Goal: Check status

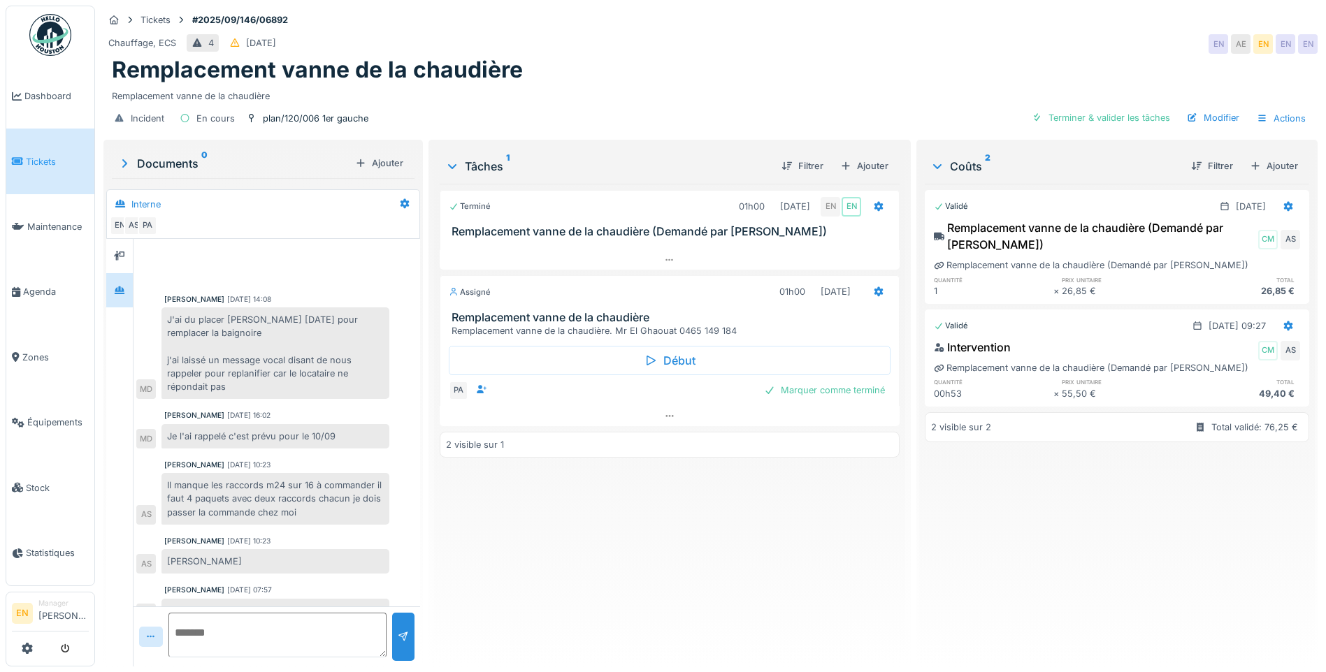
scroll to position [21, 0]
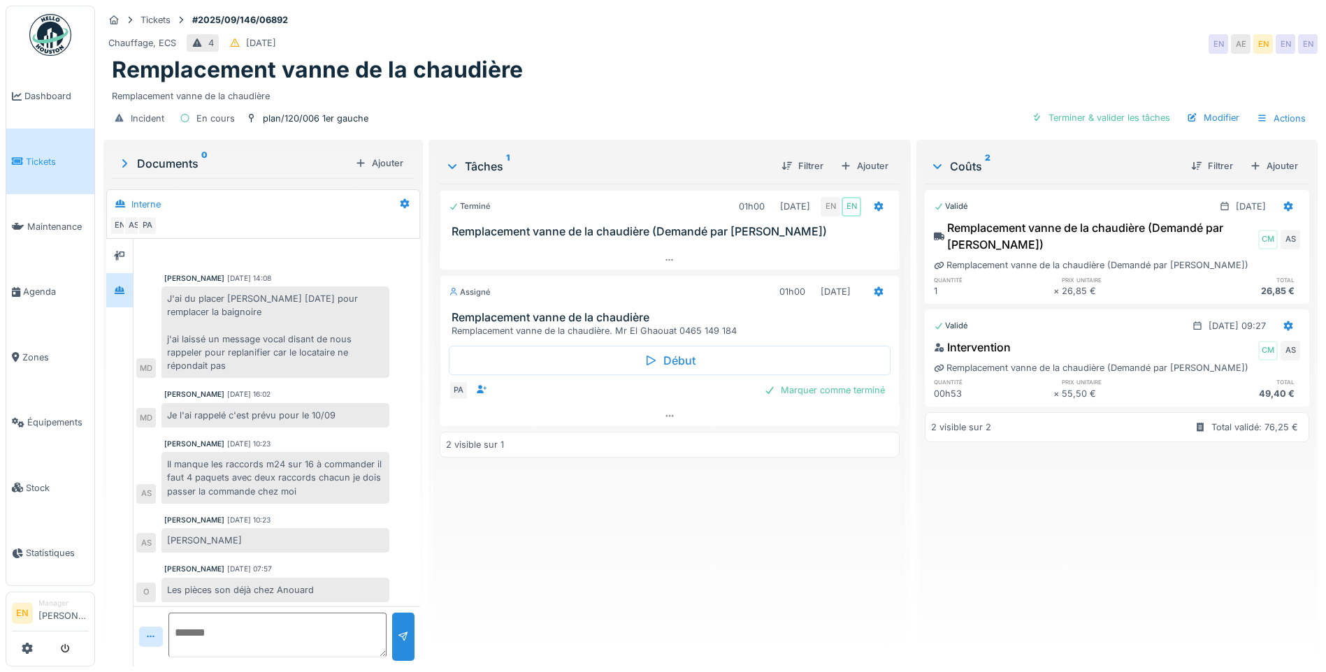
click at [549, 532] on div "Terminé 01h00 [DATE] EN EN Remplacement vanne de la chaudière (Demandé par Anou…" at bounding box center [670, 420] width 460 height 472
click at [598, 582] on div "Terminé 01h00 [DATE] EN EN Remplacement vanne de la chaudière (Demandé par Anou…" at bounding box center [670, 420] width 460 height 472
click at [600, 540] on div "Terminé 01h00 [DATE] EN EN Remplacement vanne de la chaudière (Demandé par Anou…" at bounding box center [670, 420] width 460 height 472
click at [599, 540] on div "Terminé 01h00 [DATE] EN EN Remplacement vanne de la chaudière (Demandé par Anou…" at bounding box center [670, 420] width 460 height 472
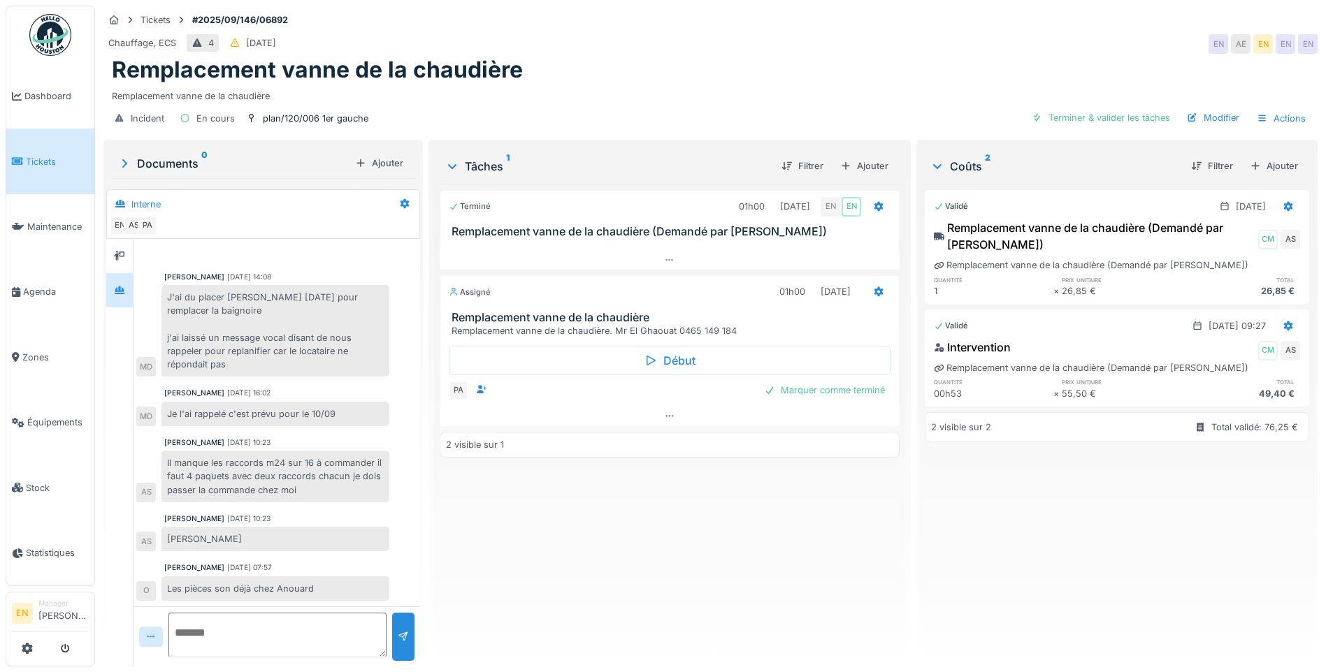
click at [791, 58] on div "Remplacement vanne de la chaudière" at bounding box center [710, 70] width 1197 height 27
click at [614, 521] on div "Terminé 01h00 [DATE] EN EN Remplacement vanne de la chaudière (Demandé par Anou…" at bounding box center [670, 420] width 460 height 472
click at [612, 521] on div "Terminé 01h00 [DATE] EN EN Remplacement vanne de la chaudière (Demandé par Anou…" at bounding box center [670, 420] width 460 height 472
click at [610, 518] on div "Terminé 01h00 [DATE] EN EN Remplacement vanne de la chaudière (Demandé par Anou…" at bounding box center [670, 420] width 460 height 472
click at [609, 517] on div "Terminé 01h00 [DATE] EN EN Remplacement vanne de la chaudière (Demandé par Anou…" at bounding box center [670, 420] width 460 height 472
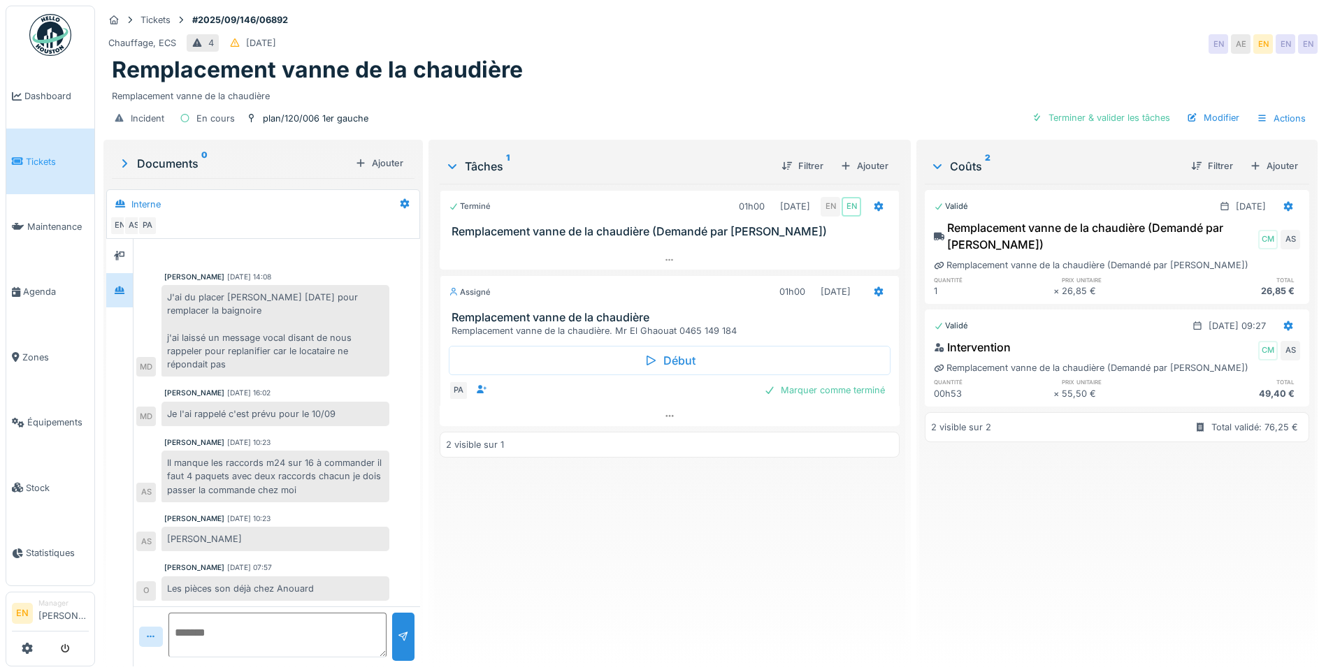
click at [579, 543] on div "Terminé 01h00 [DATE] EN EN Remplacement vanne de la chaudière (Demandé par Anou…" at bounding box center [670, 420] width 460 height 472
click at [551, 561] on div "Terminé 01h00 [DATE] EN EN Remplacement vanne de la chaudière (Demandé par Anou…" at bounding box center [670, 420] width 460 height 472
drag, startPoint x: 887, startPoint y: 58, endPoint x: 873, endPoint y: 55, distance: 14.4
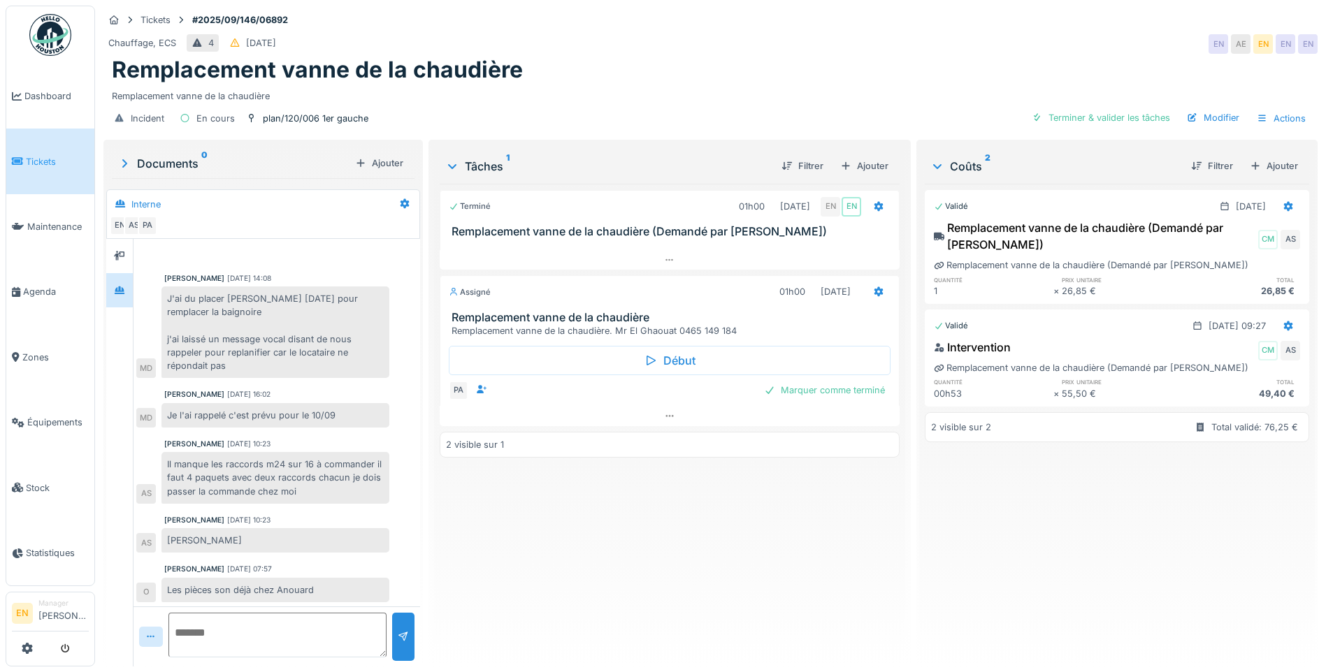
click at [887, 57] on div "Remplacement vanne de la chaudière" at bounding box center [710, 70] width 1197 height 27
click at [662, 580] on div "Terminé 01h00 [DATE] EN EN Remplacement vanne de la chaudière (Demandé par Anou…" at bounding box center [670, 420] width 460 height 472
click at [653, 573] on div "Terminé 01h00 [DATE] EN EN Remplacement vanne de la chaudière (Demandé par Anou…" at bounding box center [670, 420] width 460 height 472
click at [574, 574] on div "Terminé 01h00 [DATE] EN EN Remplacement vanne de la chaudière (Demandé par Anou…" at bounding box center [670, 420] width 460 height 472
click at [592, 554] on div "Terminé 01h00 [DATE] EN EN Remplacement vanne de la chaudière (Demandé par Anou…" at bounding box center [670, 420] width 460 height 472
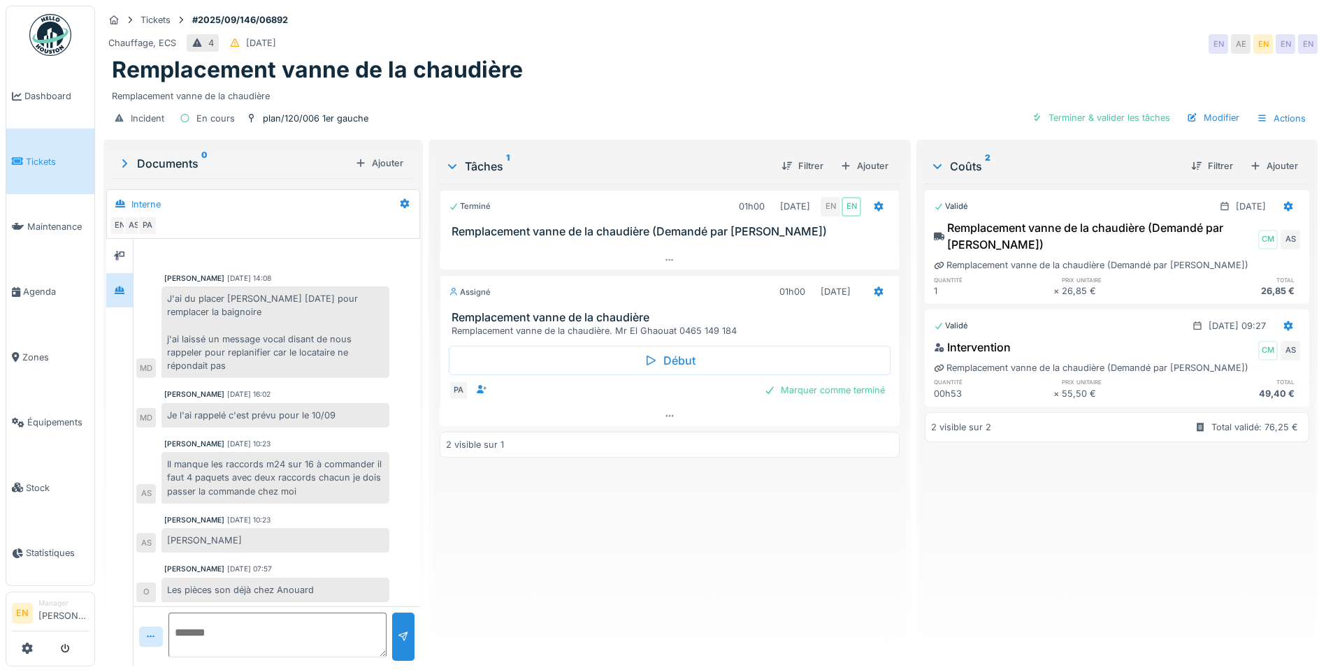
drag, startPoint x: 929, startPoint y: 116, endPoint x: 1102, endPoint y: 15, distance: 200.1
click at [929, 113] on div "Incident En cours plan/120/006 1er gauche Terminer & valider les tâches Modifie…" at bounding box center [710, 118] width 1214 height 31
click at [530, 568] on div "Terminé 01h00 [DATE] EN EN Remplacement vanne de la chaudière (Demandé par Anou…" at bounding box center [670, 420] width 460 height 472
click at [535, 573] on div "Terminé 01h00 [DATE] EN EN Remplacement vanne de la chaudière (Demandé par Anou…" at bounding box center [670, 420] width 460 height 472
click at [788, 589] on div "Terminé 01h00 [DATE] EN EN Remplacement vanne de la chaudière (Demandé par Anou…" at bounding box center [670, 420] width 460 height 472
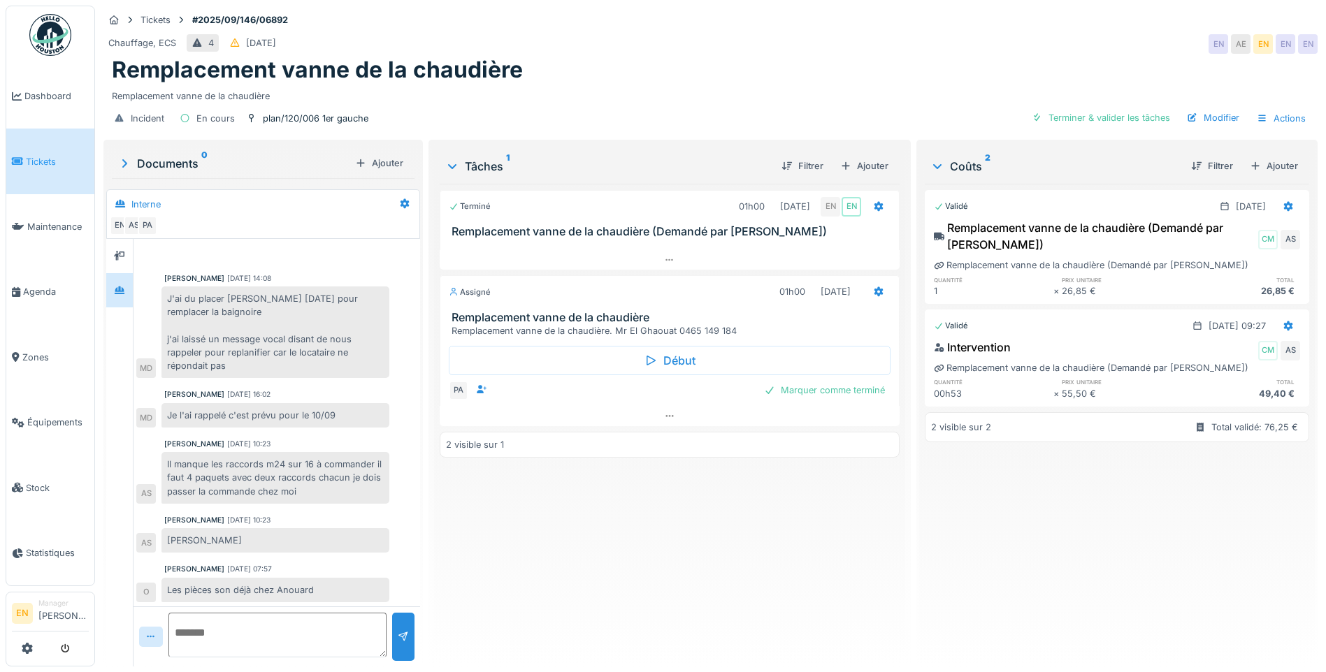
click at [638, 542] on div "Terminé 01h00 [DATE] EN EN Remplacement vanne de la chaudière (Demandé par Anou…" at bounding box center [670, 420] width 460 height 472
click at [629, 529] on div "Terminé 01h00 [DATE] EN EN Remplacement vanne de la chaudière (Demandé par Anou…" at bounding box center [670, 420] width 460 height 472
click at [918, 70] on div "Remplacement vanne de la chaudière" at bounding box center [710, 70] width 1197 height 27
click at [664, 412] on icon at bounding box center [669, 416] width 11 height 9
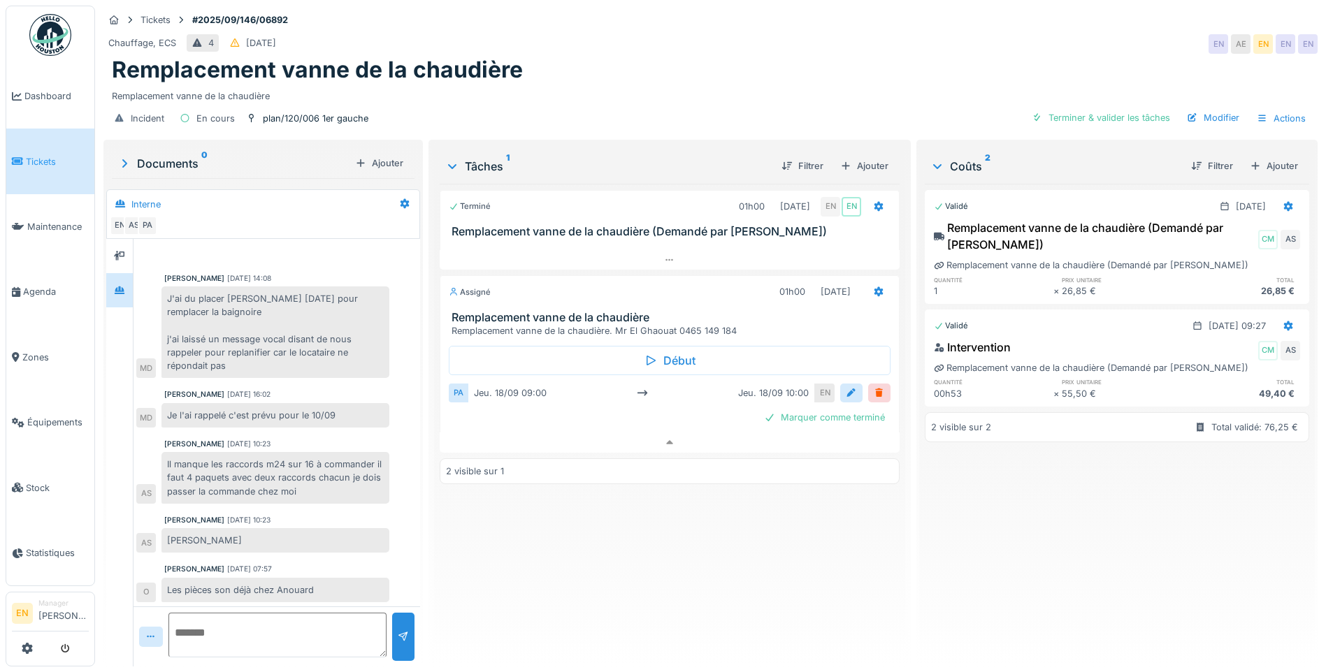
click at [974, 530] on div "Validé [DATE] Remplacement vanne de la chaudière (Demandé par Anouar) CM AS Rem…" at bounding box center [1116, 420] width 384 height 472
click at [648, 103] on div "Incident En cours plan/120/006 1er gauche Terminer & valider les tâches Modifie…" at bounding box center [710, 118] width 1214 height 31
click at [654, 438] on div at bounding box center [670, 443] width 460 height 20
click at [666, 415] on icon at bounding box center [670, 416] width 8 height 2
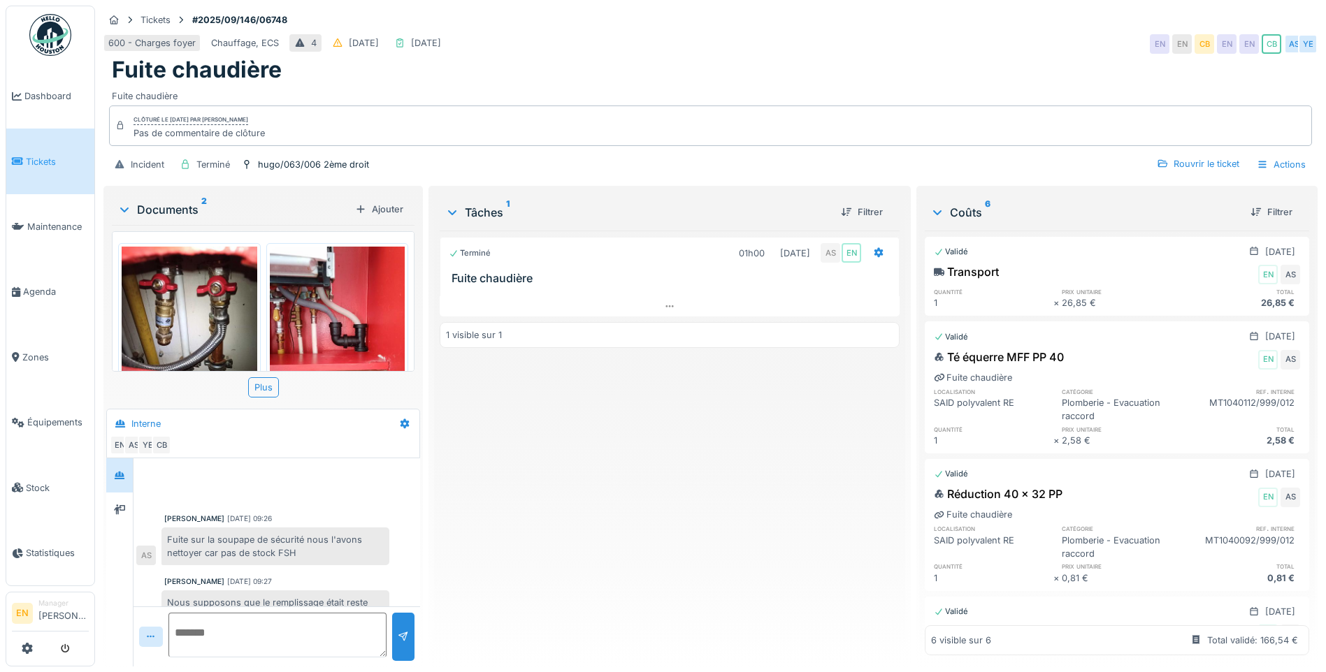
scroll to position [233, 0]
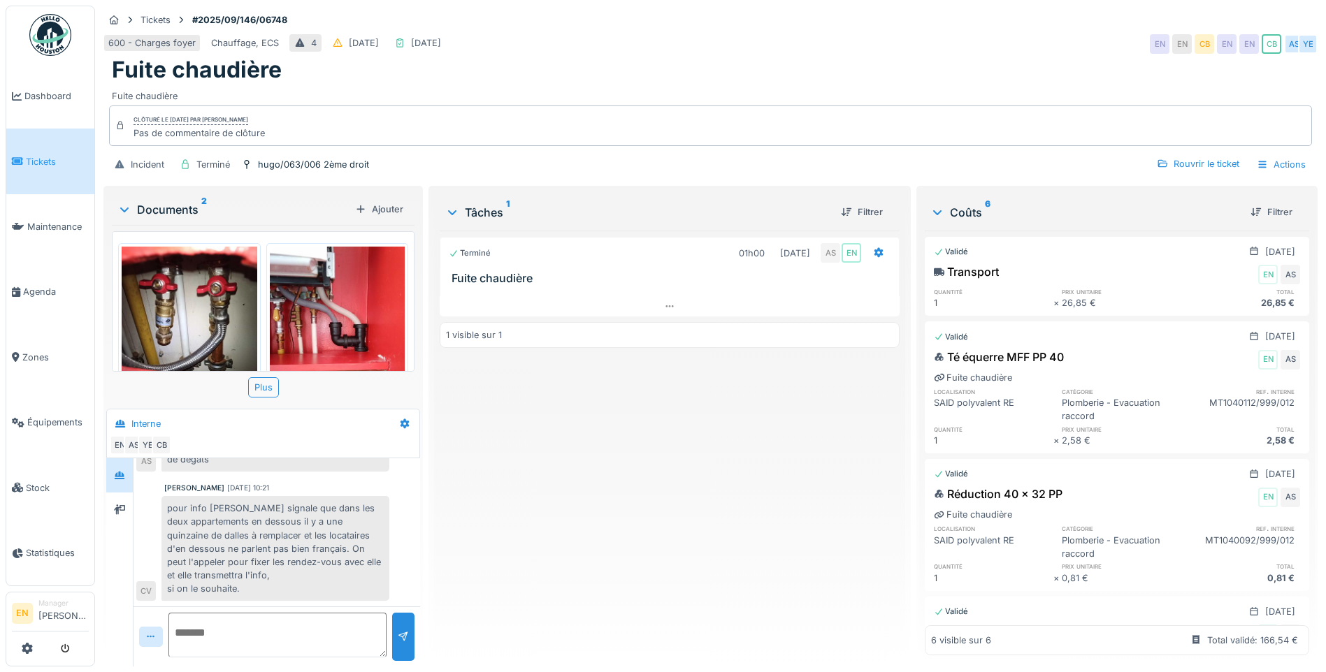
click at [692, 529] on div "Terminé 01h00 [DATE] AS EN Fuite chaudière 1 visible sur 1" at bounding box center [670, 443] width 460 height 425
